Goal: Task Accomplishment & Management: Manage account settings

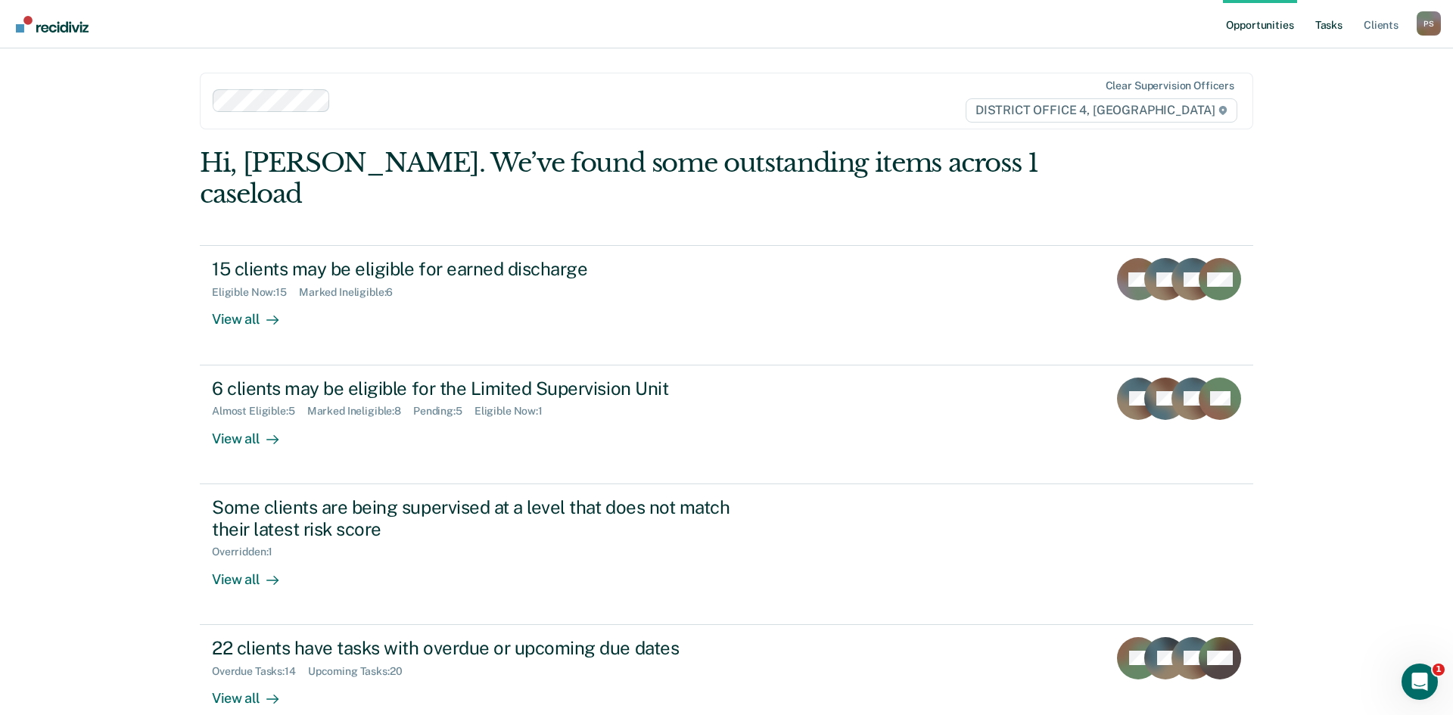
click at [1314, 27] on link "Tasks" at bounding box center [1328, 24] width 33 height 48
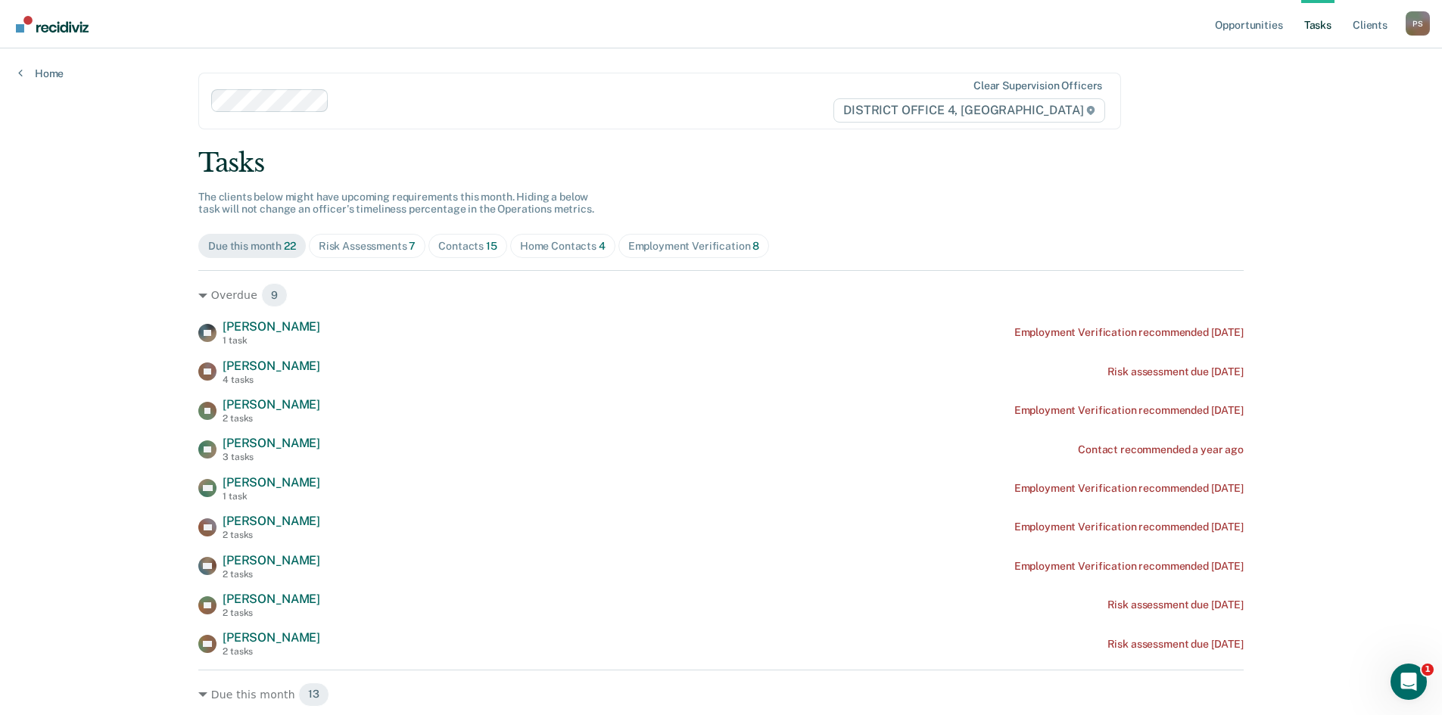
scroll to position [76, 0]
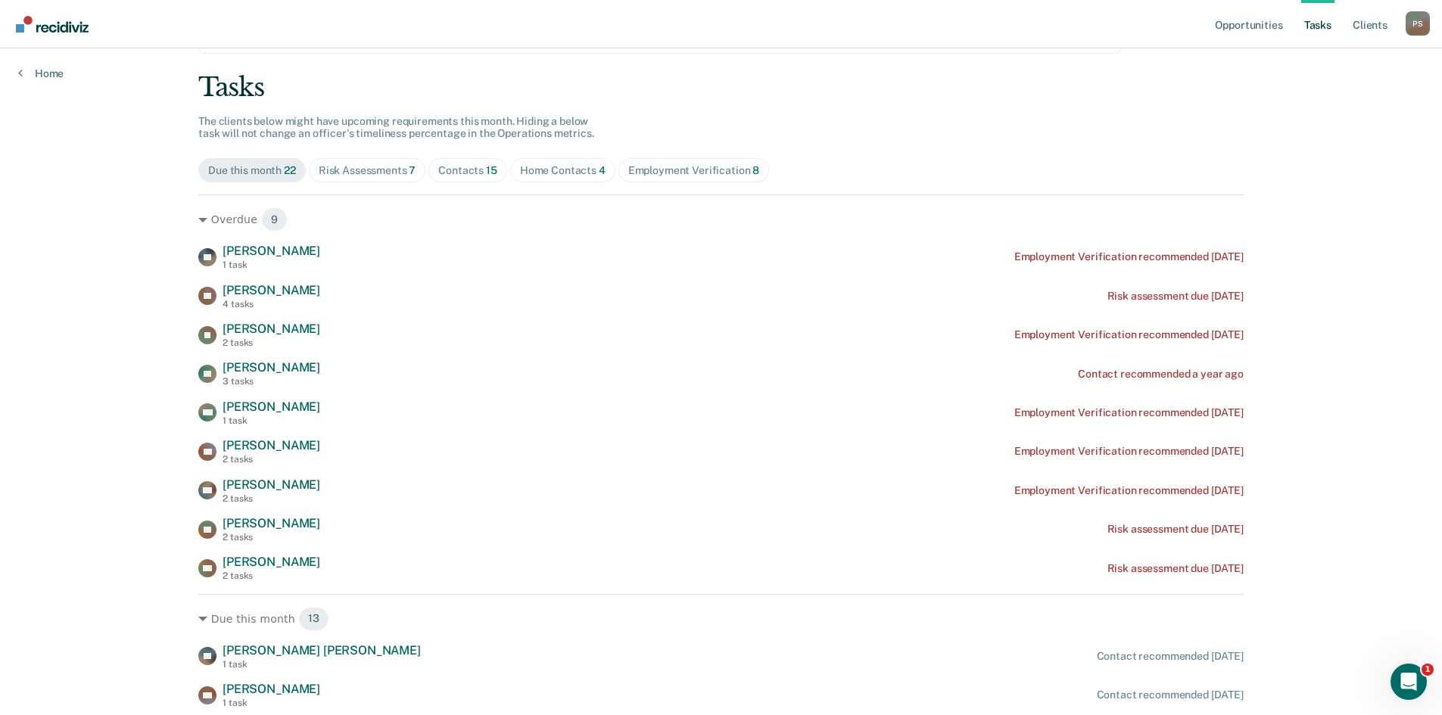
click at [549, 166] on div "Home Contacts 4" at bounding box center [563, 170] width 86 height 13
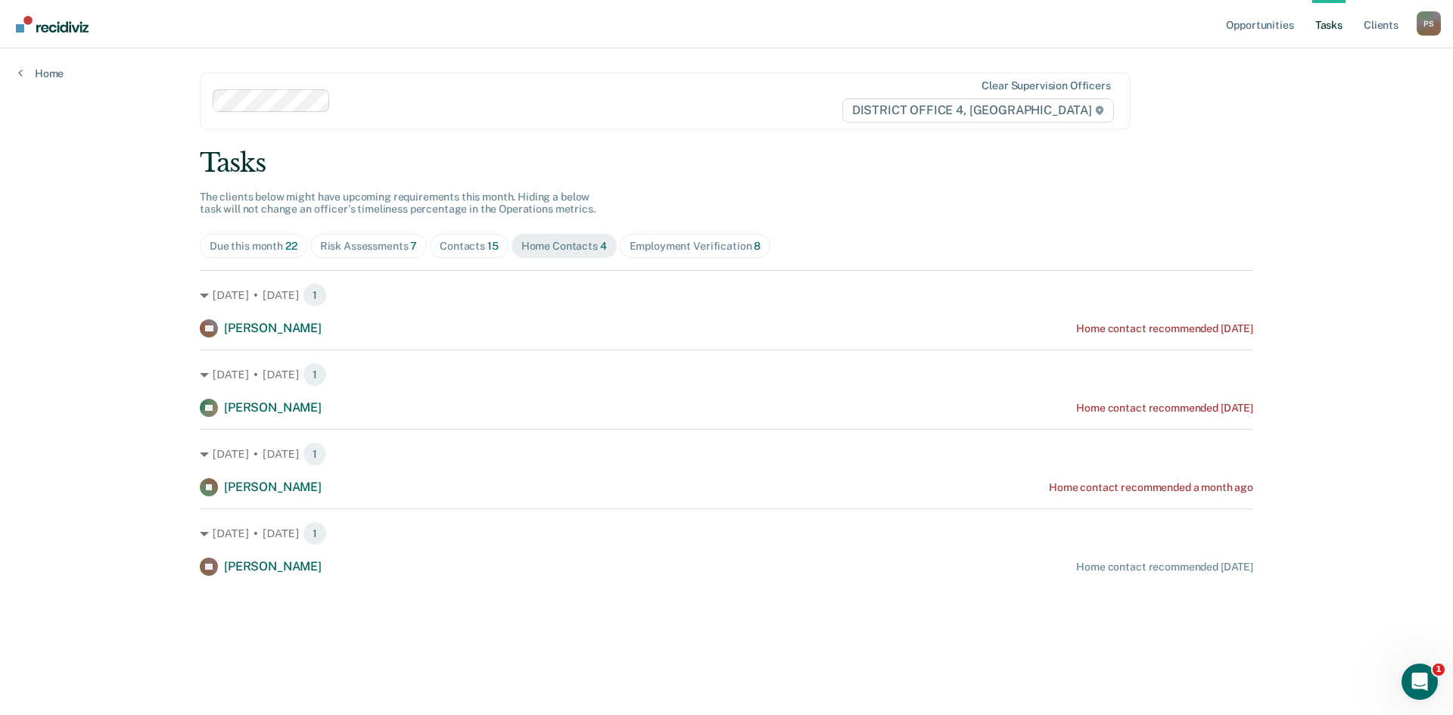
click at [471, 238] on span "Contacts 15" at bounding box center [469, 246] width 79 height 24
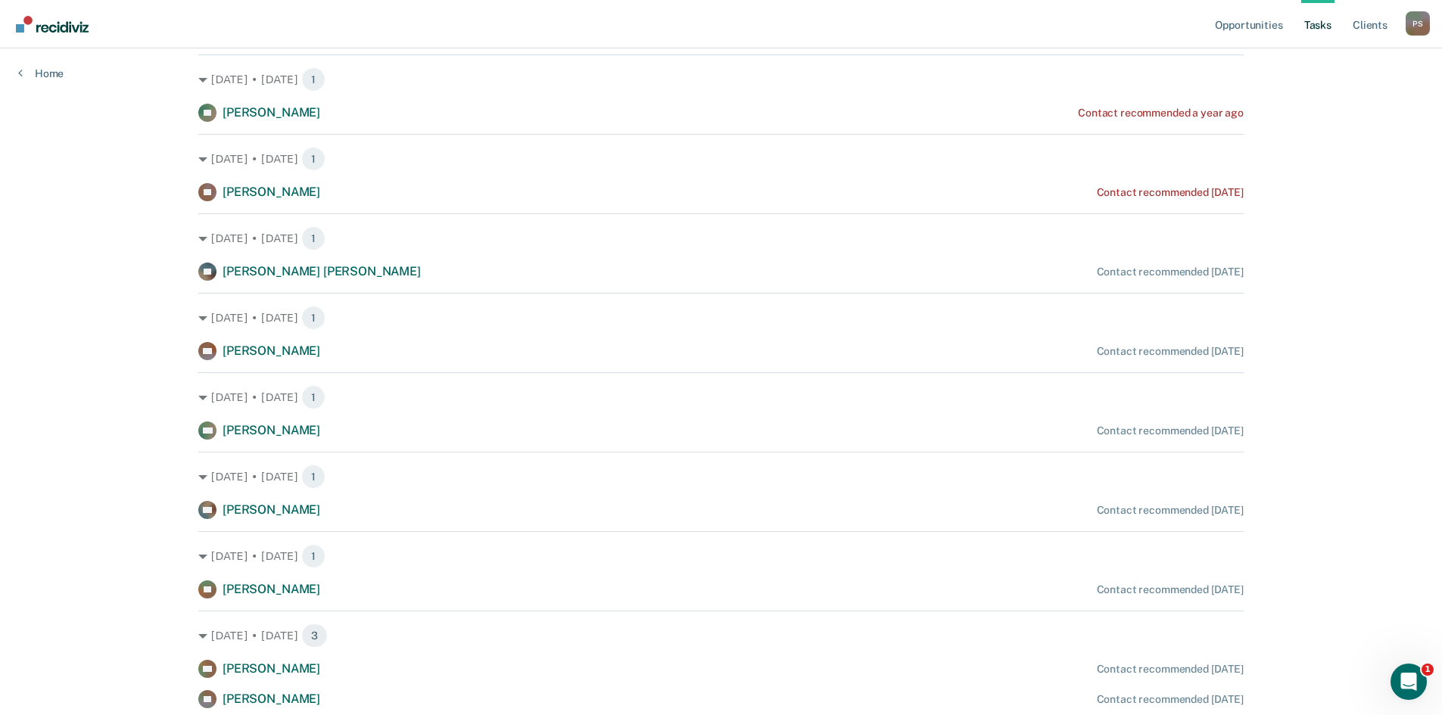
scroll to position [227, 0]
